Goal: Task Accomplishment & Management: Manage account settings

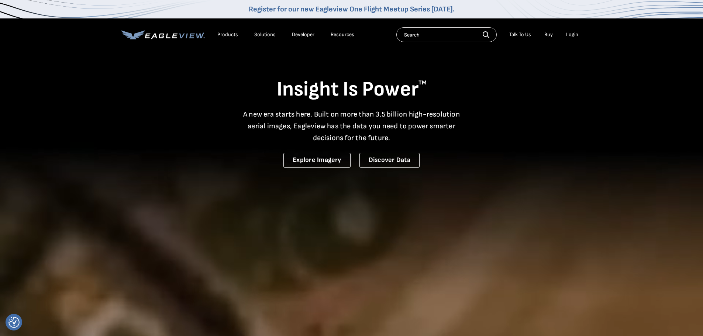
click at [572, 33] on div "Login" at bounding box center [572, 34] width 12 height 7
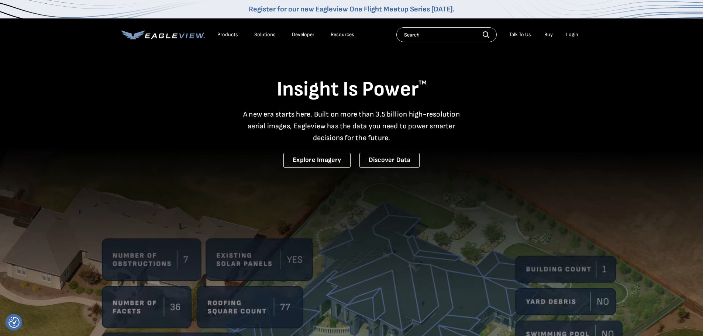
click at [571, 34] on div "Login" at bounding box center [572, 34] width 12 height 7
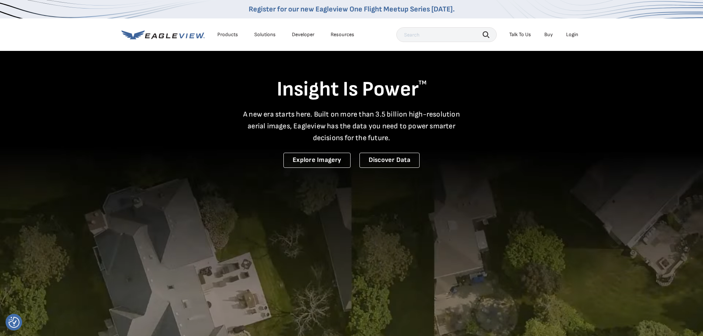
drag, startPoint x: 595, startPoint y: 12, endPoint x: 592, endPoint y: 17, distance: 5.8
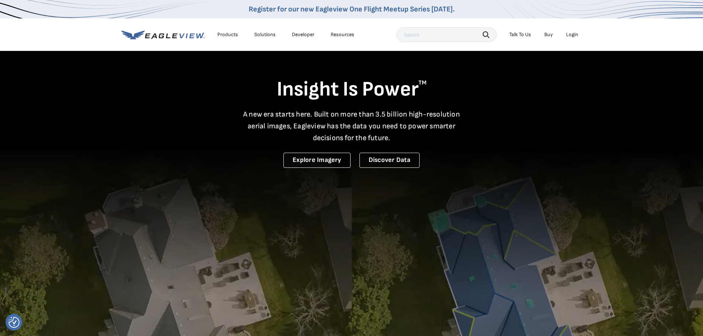
click at [595, 12] on div "Register for our new Eagleview One Flight Meetup Series [DATE]." at bounding box center [351, 9] width 703 height 18
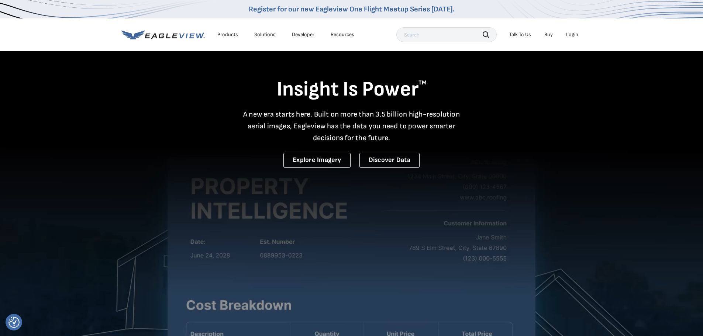
click at [569, 32] on div "Login" at bounding box center [572, 34] width 12 height 7
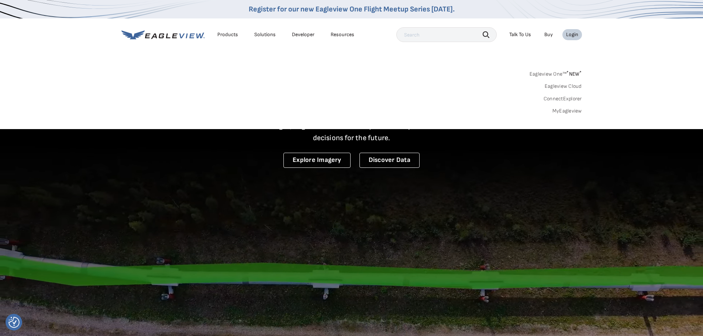
click at [555, 74] on link "Eagleview One™ * NEW *" at bounding box center [556, 73] width 52 height 8
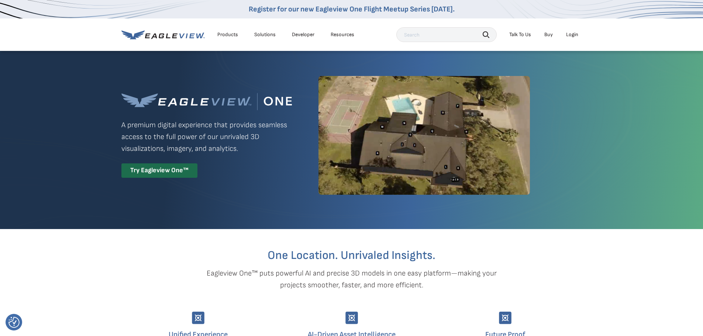
click at [568, 35] on div "Login" at bounding box center [572, 34] width 12 height 7
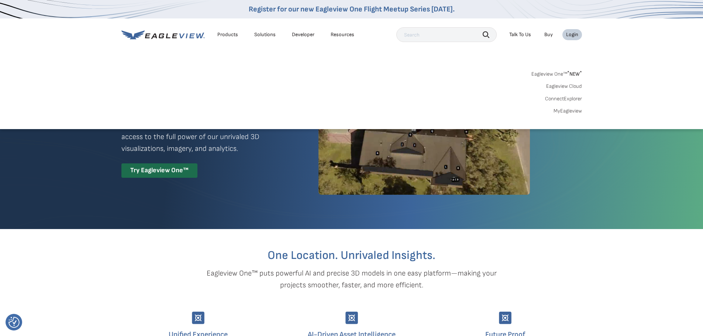
click at [567, 112] on link "MyEagleview" at bounding box center [568, 111] width 28 height 7
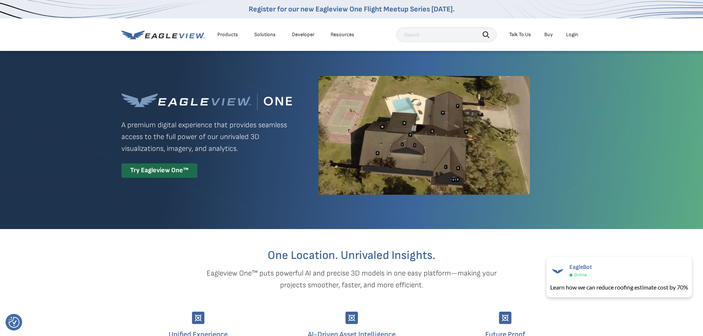
click at [574, 32] on div "Login" at bounding box center [572, 34] width 12 height 7
click at [178, 37] on icon at bounding box center [162, 34] width 83 height 9
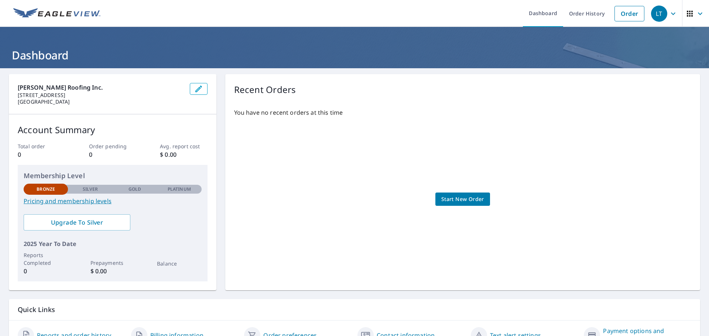
click at [464, 203] on span "Start New Order" at bounding box center [462, 199] width 43 height 9
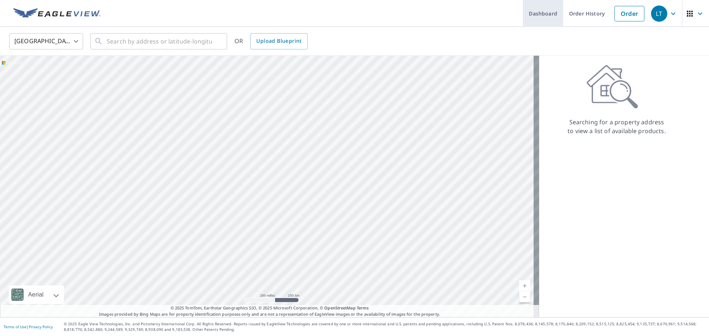
click at [544, 14] on link "Dashboard" at bounding box center [543, 13] width 40 height 27
